Goal: Download file/media

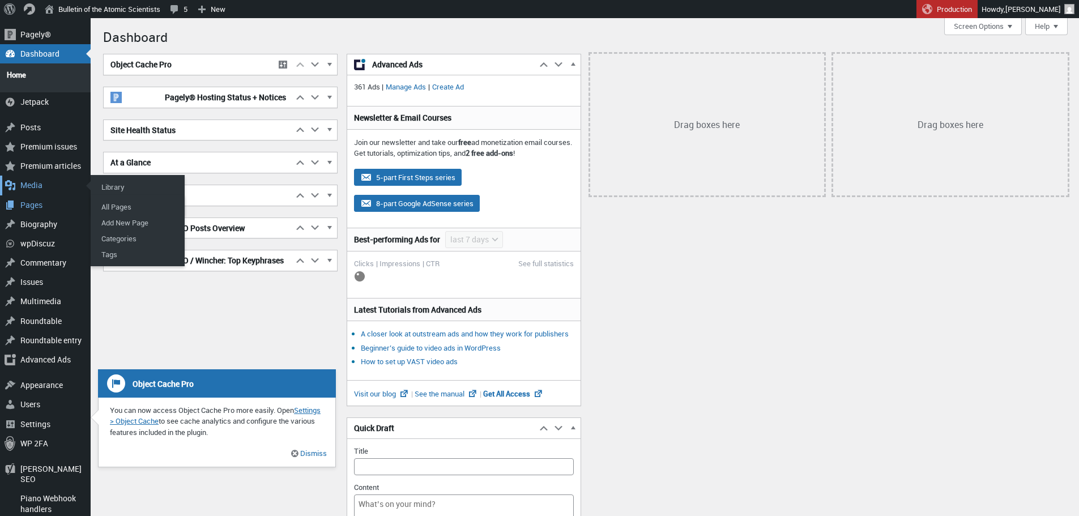
click at [27, 176] on div "Media" at bounding box center [45, 185] width 91 height 19
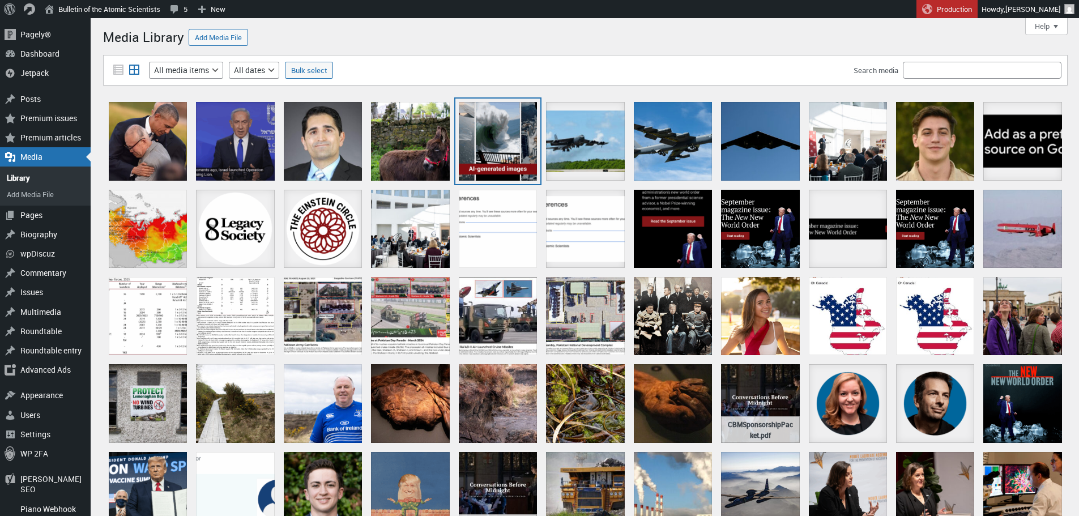
click at [490, 134] on div "TheBulletin_Triptych-AI-gen-images" at bounding box center [498, 141] width 78 height 78
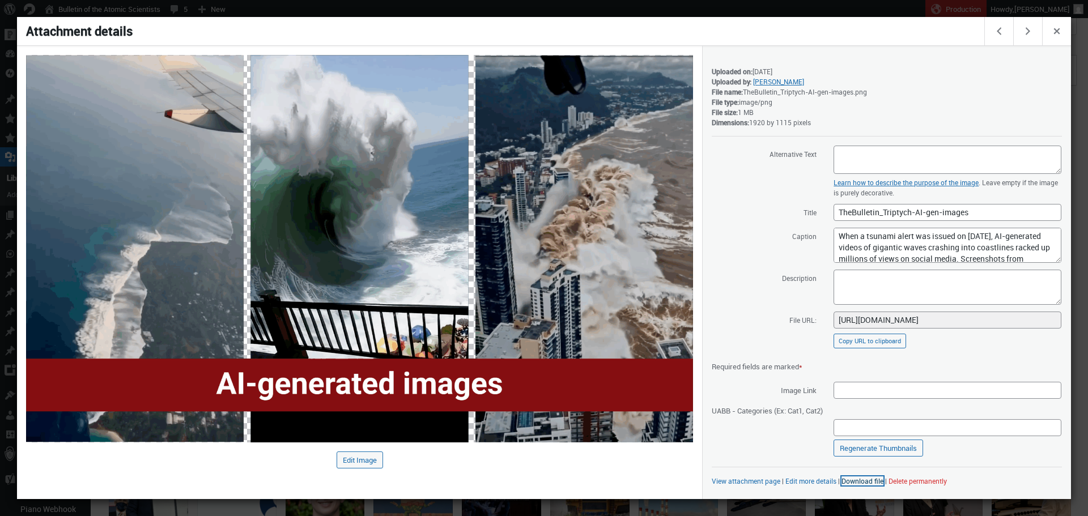
click at [862, 484] on link "Download file" at bounding box center [862, 481] width 42 height 9
click at [375, 10] on div at bounding box center [544, 258] width 1088 height 516
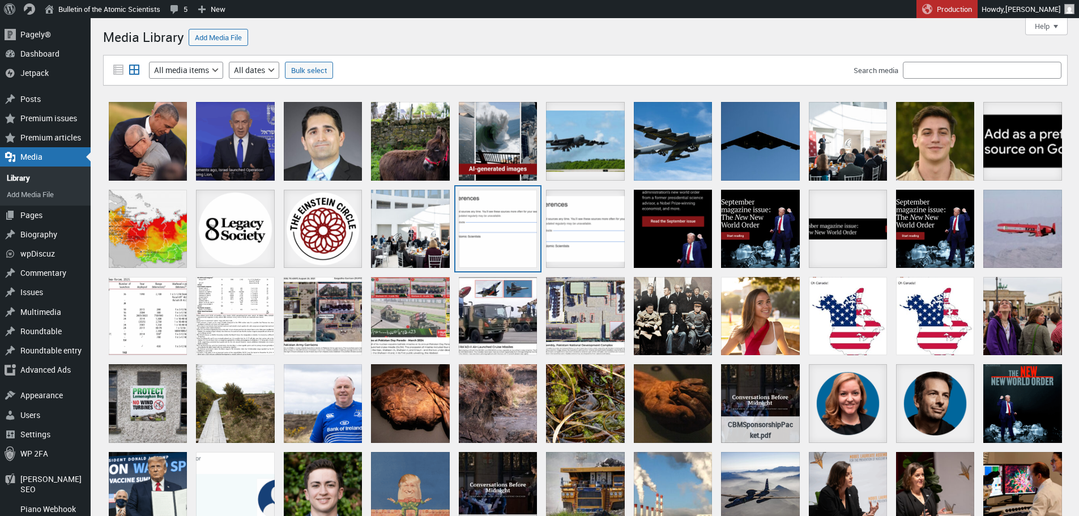
click at [504, 213] on div "bulletin-google-preferred-source" at bounding box center [498, 229] width 78 height 78
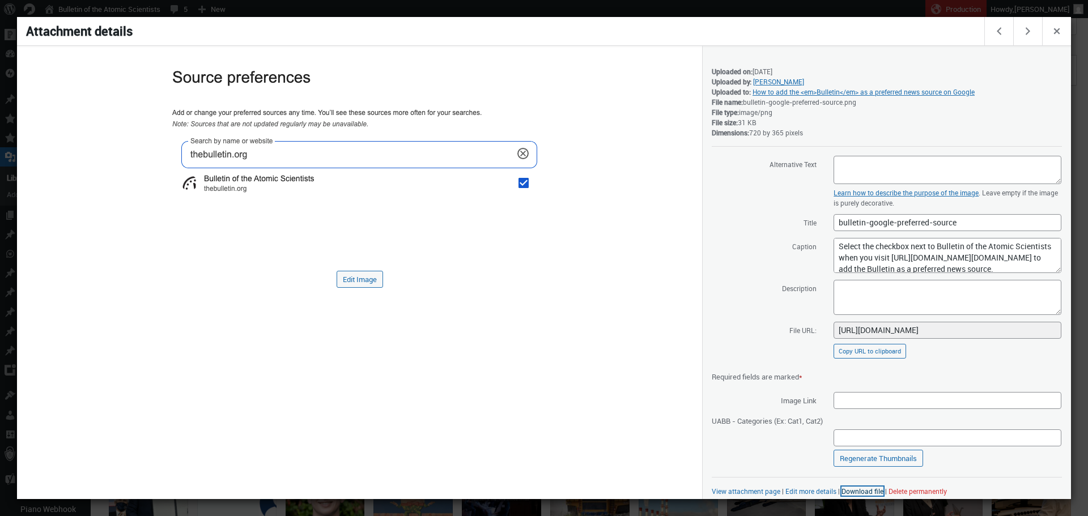
click at [854, 491] on link "Download file" at bounding box center [862, 491] width 42 height 9
